Goal: Task Accomplishment & Management: Use online tool/utility

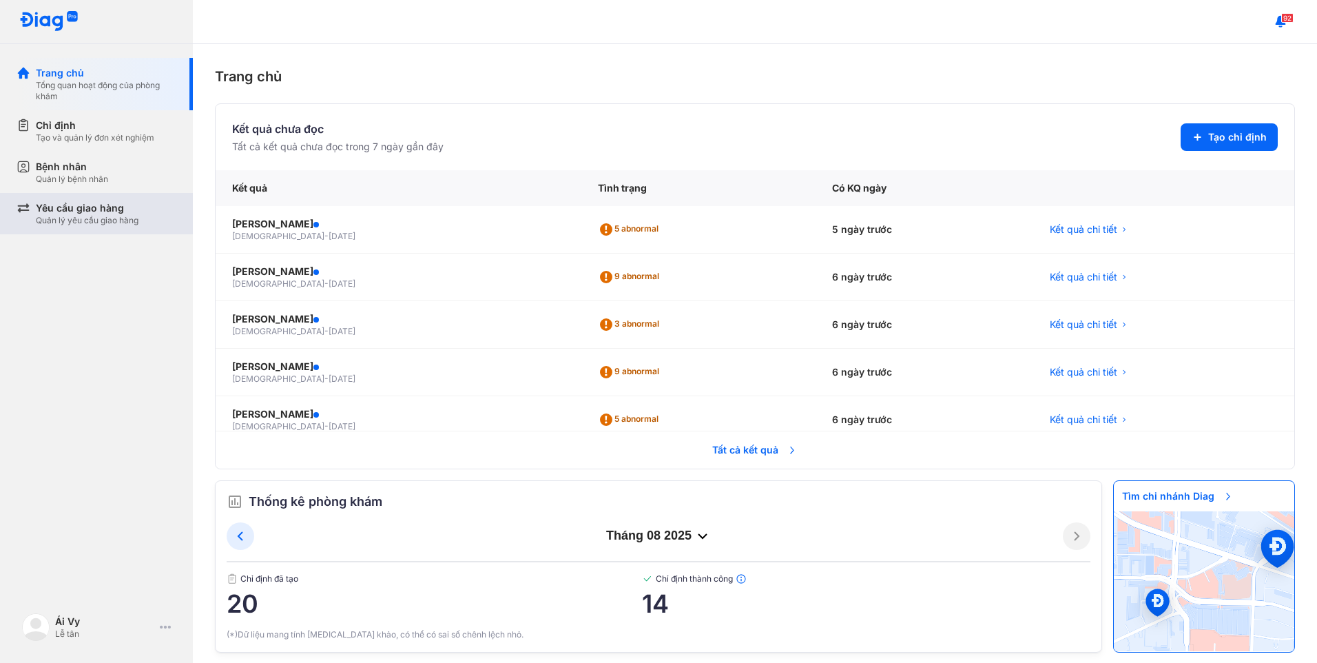
click at [109, 214] on div "Yêu cầu giao hàng" at bounding box center [87, 208] width 103 height 14
